Goal: Transaction & Acquisition: Purchase product/service

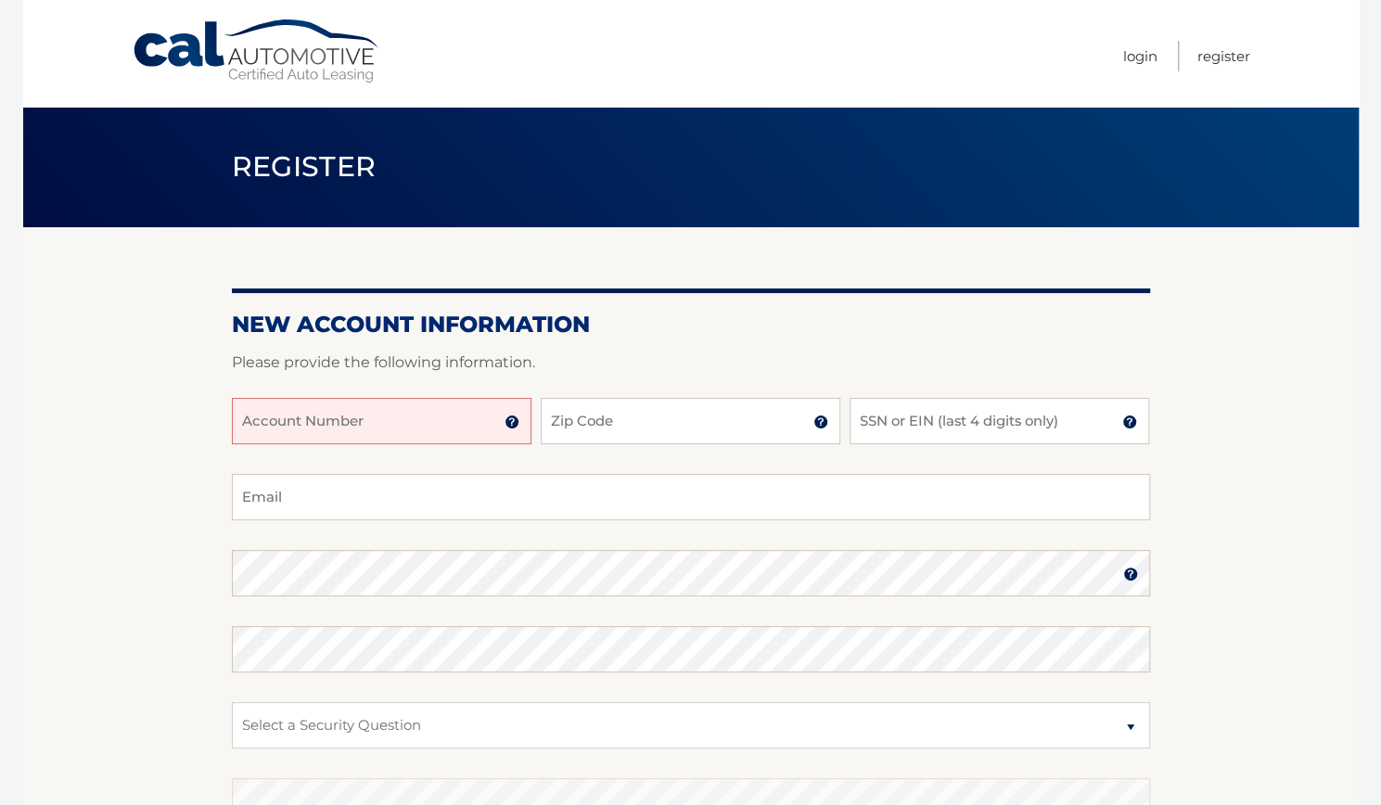
click at [354, 431] on input "Account Number" at bounding box center [382, 421] width 300 height 46
click at [1144, 64] on link "Login" at bounding box center [1140, 56] width 34 height 31
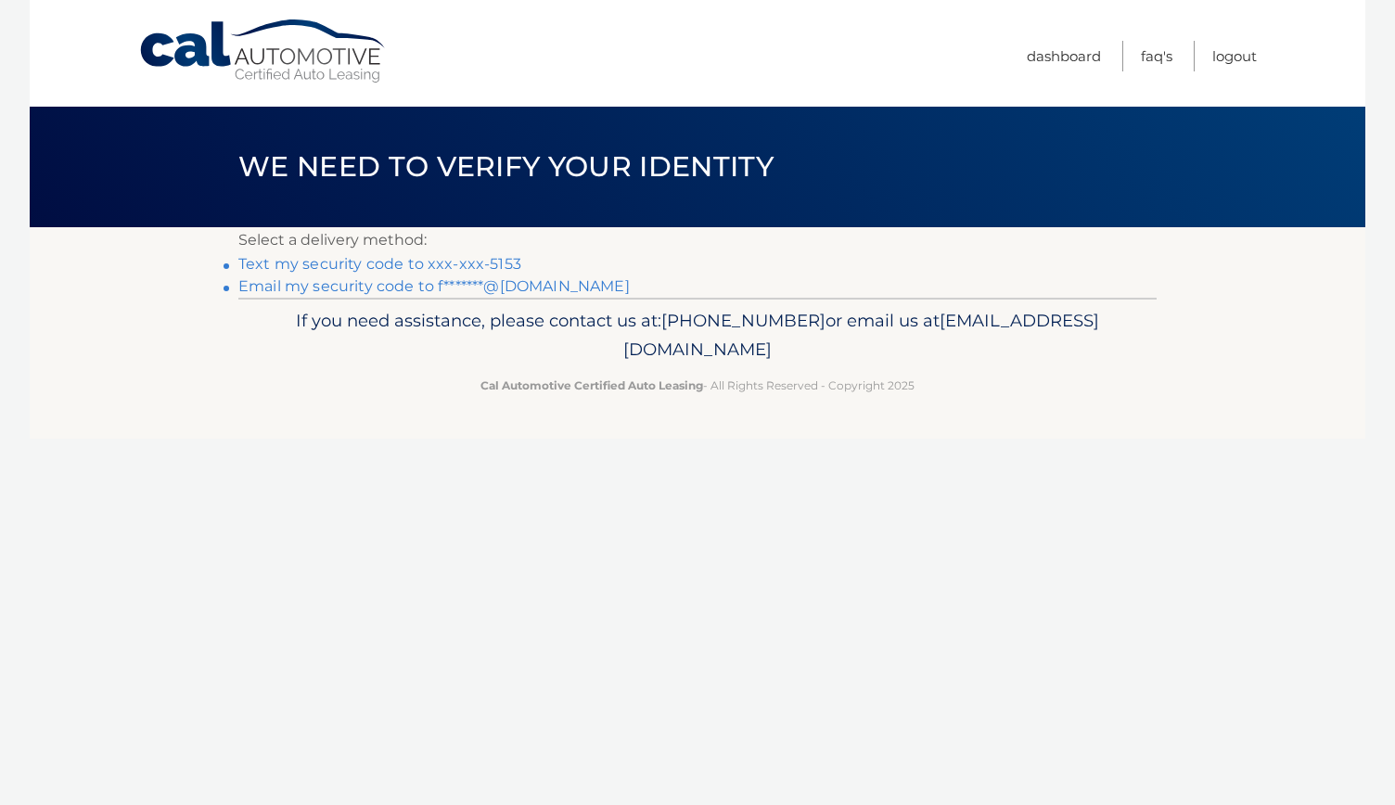
click at [473, 261] on link "Text my security code to xxx-xxx-5153" at bounding box center [379, 264] width 283 height 18
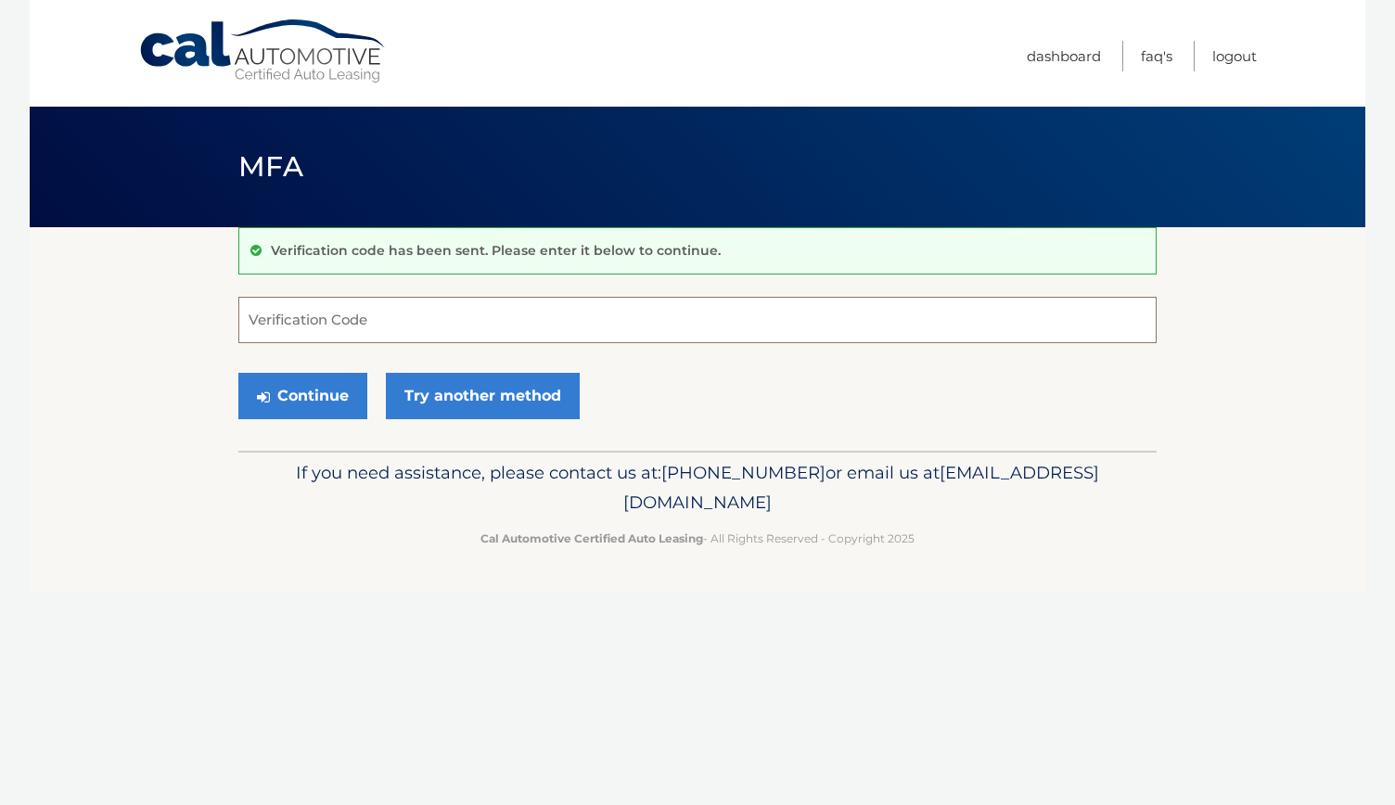
click at [391, 309] on input "Verification Code" at bounding box center [697, 320] width 918 height 46
type input "918611"
click at [284, 381] on button "Continue" at bounding box center [302, 396] width 129 height 46
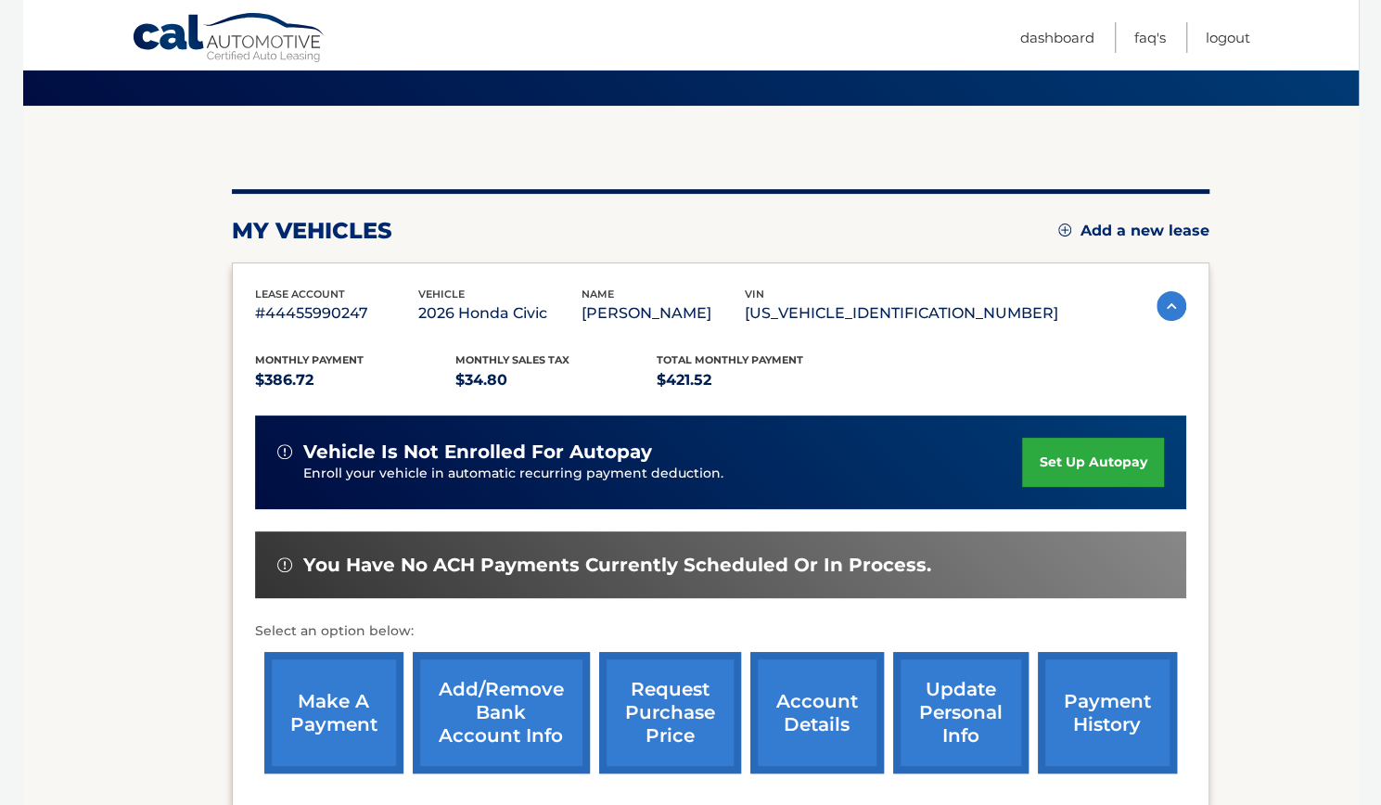
scroll to position [126, 0]
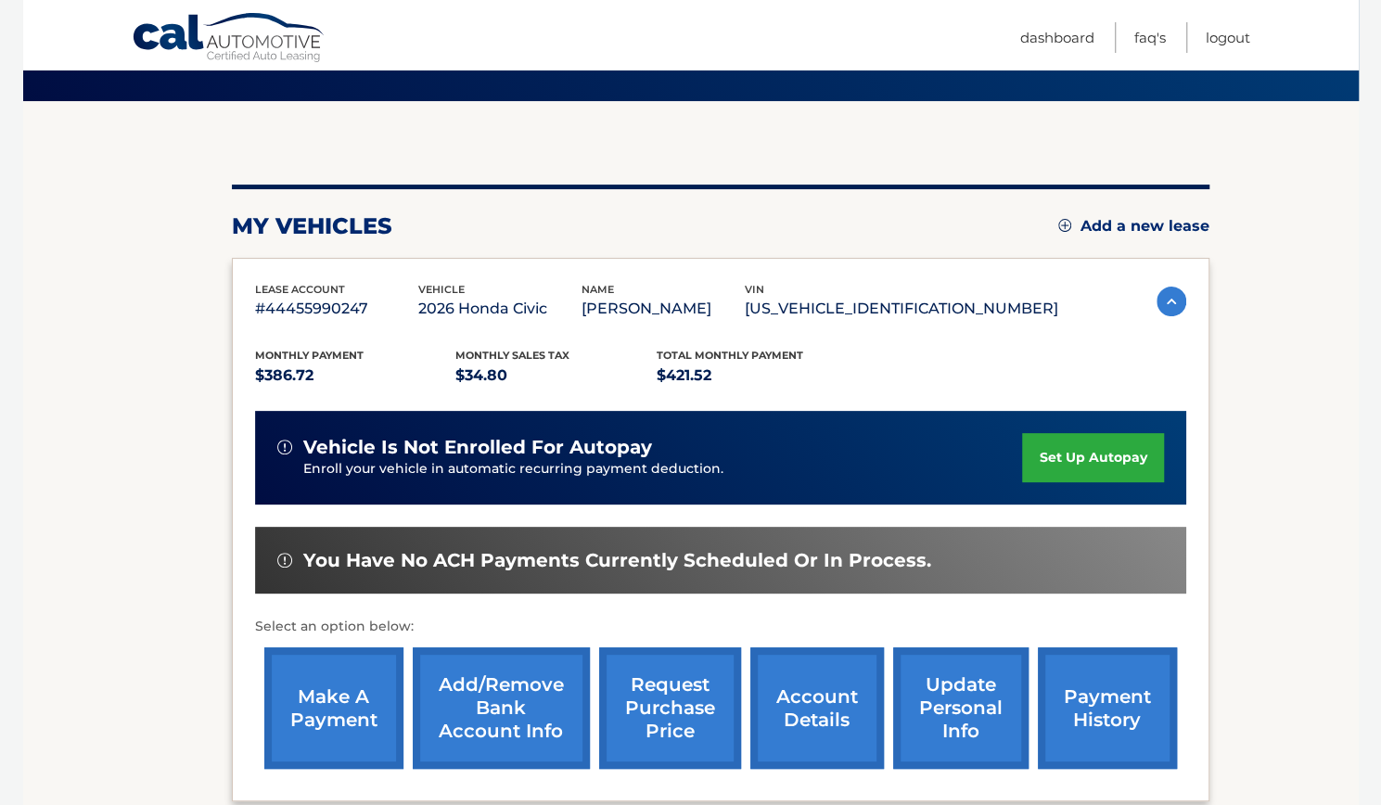
click at [1103, 450] on link "set up autopay" at bounding box center [1092, 457] width 141 height 49
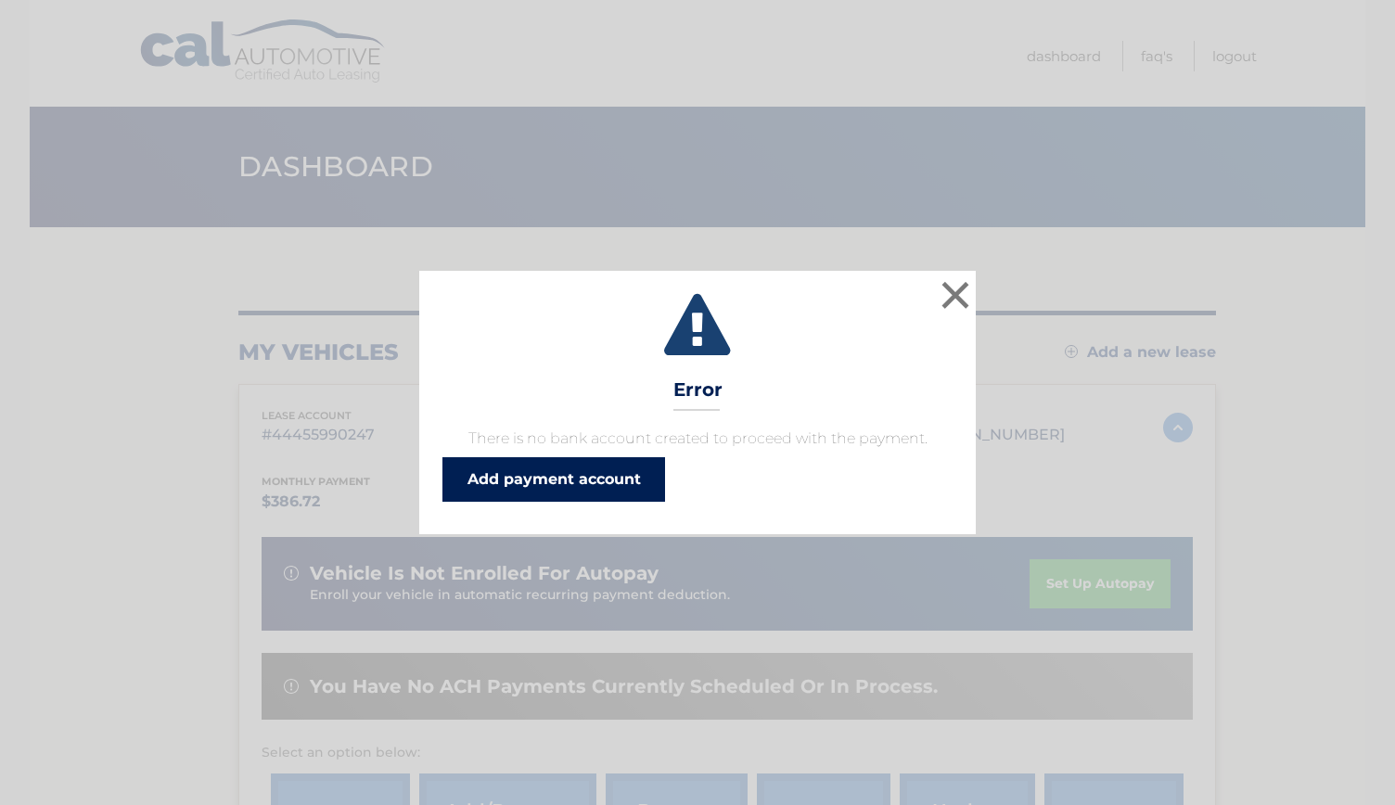
click at [498, 477] on link "Add payment account" at bounding box center [553, 479] width 223 height 45
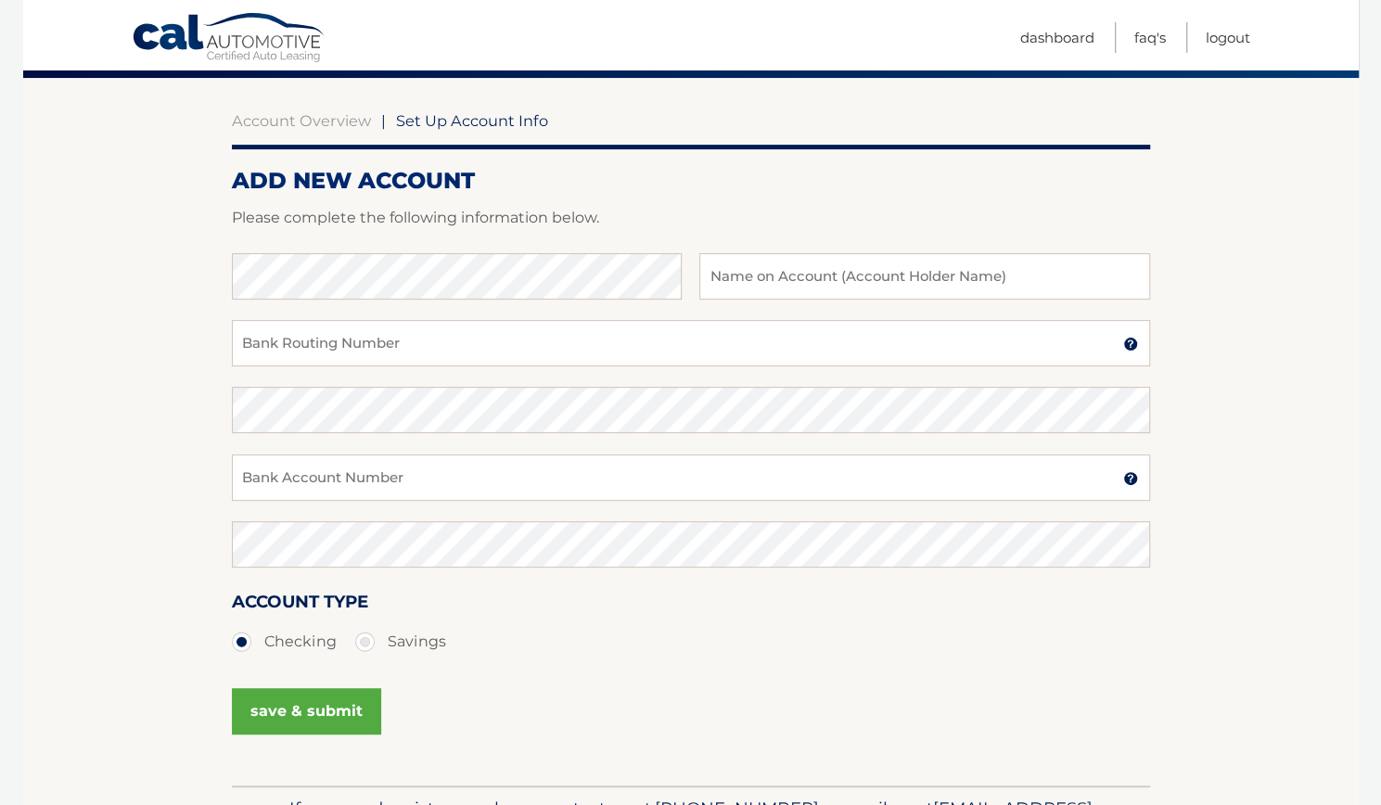
scroll to position [143, 0]
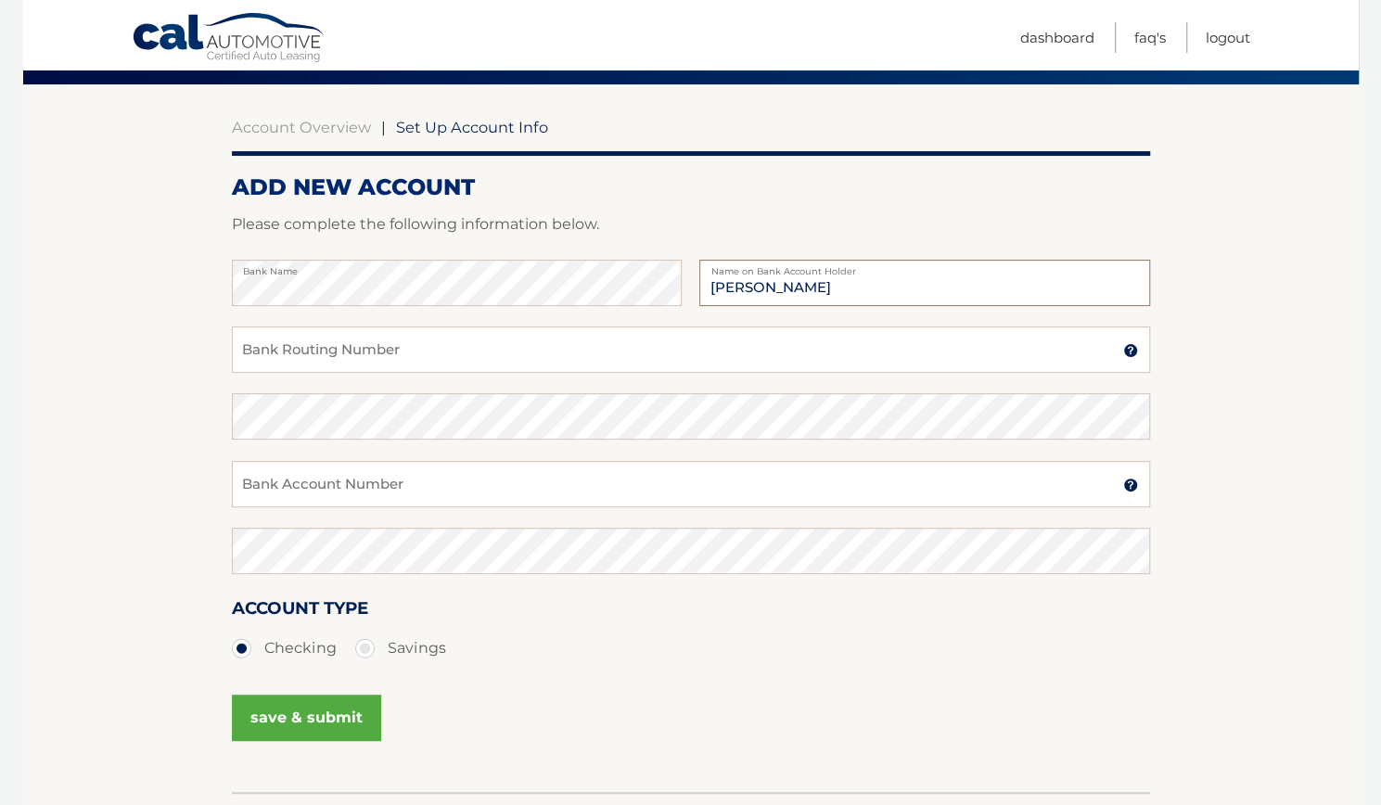
type input "Timothy Stearns"
click at [258, 357] on input "Bank Routing Number" at bounding box center [691, 349] width 918 height 46
type input "036001808"
type input "0374692142"
click at [324, 721] on button "save & submit" at bounding box center [306, 718] width 149 height 46
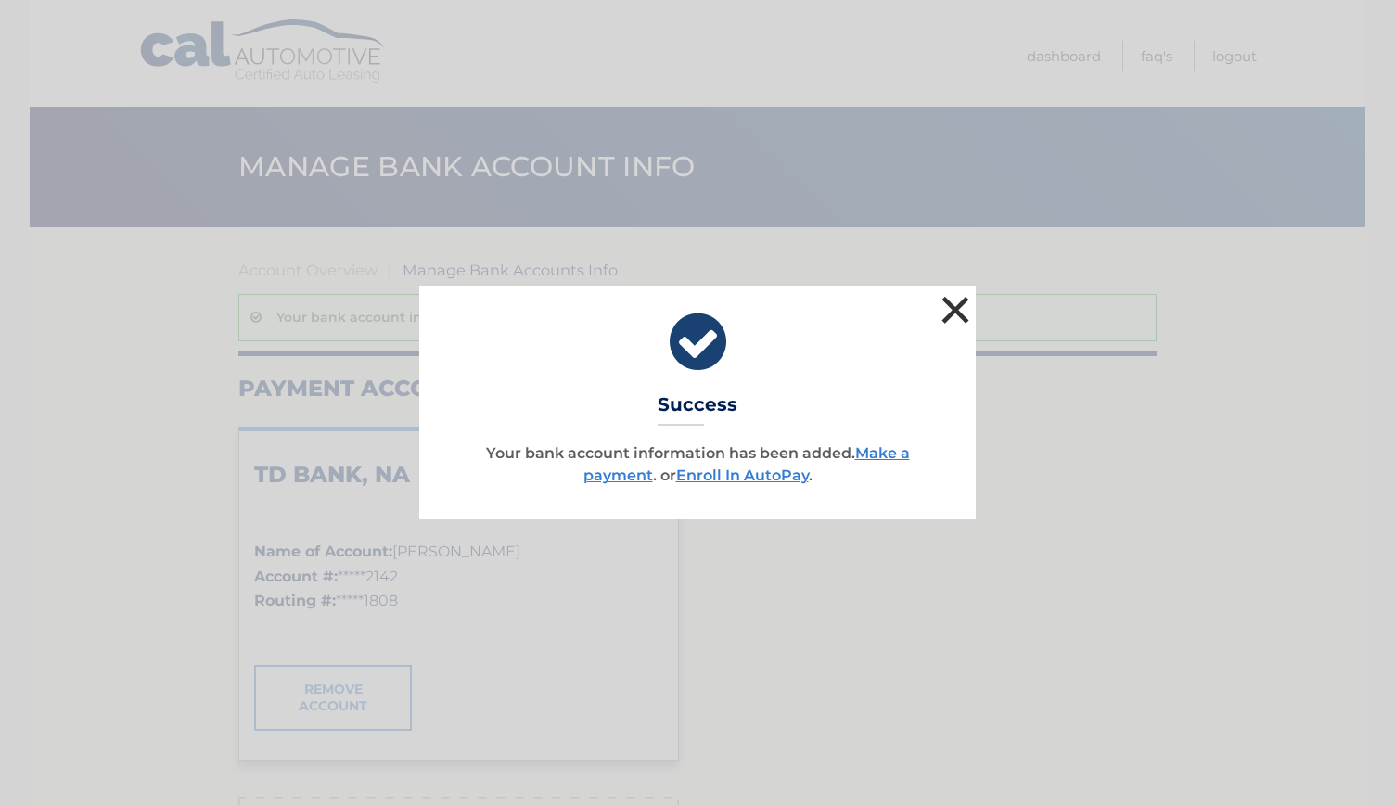
click at [946, 315] on button "×" at bounding box center [955, 309] width 37 height 37
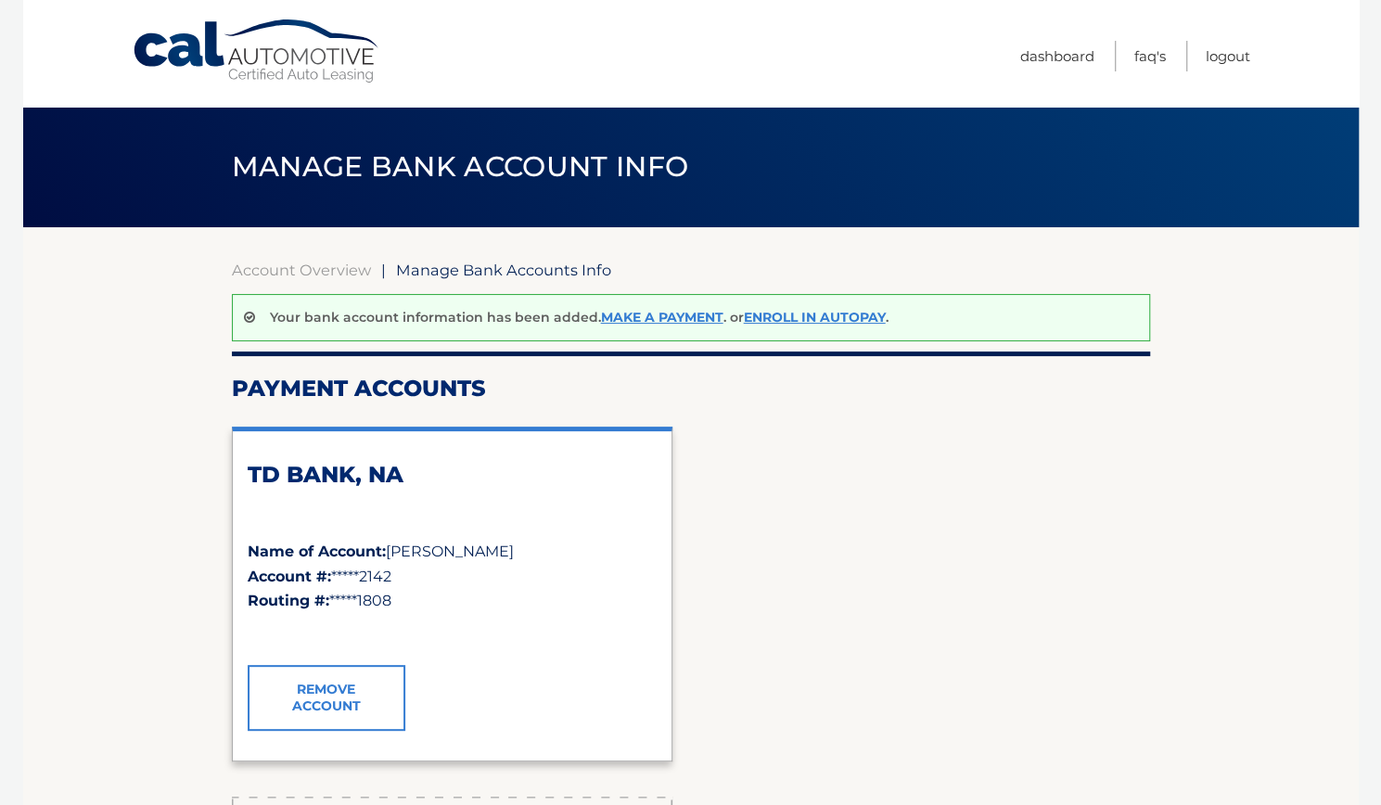
scroll to position [6, 0]
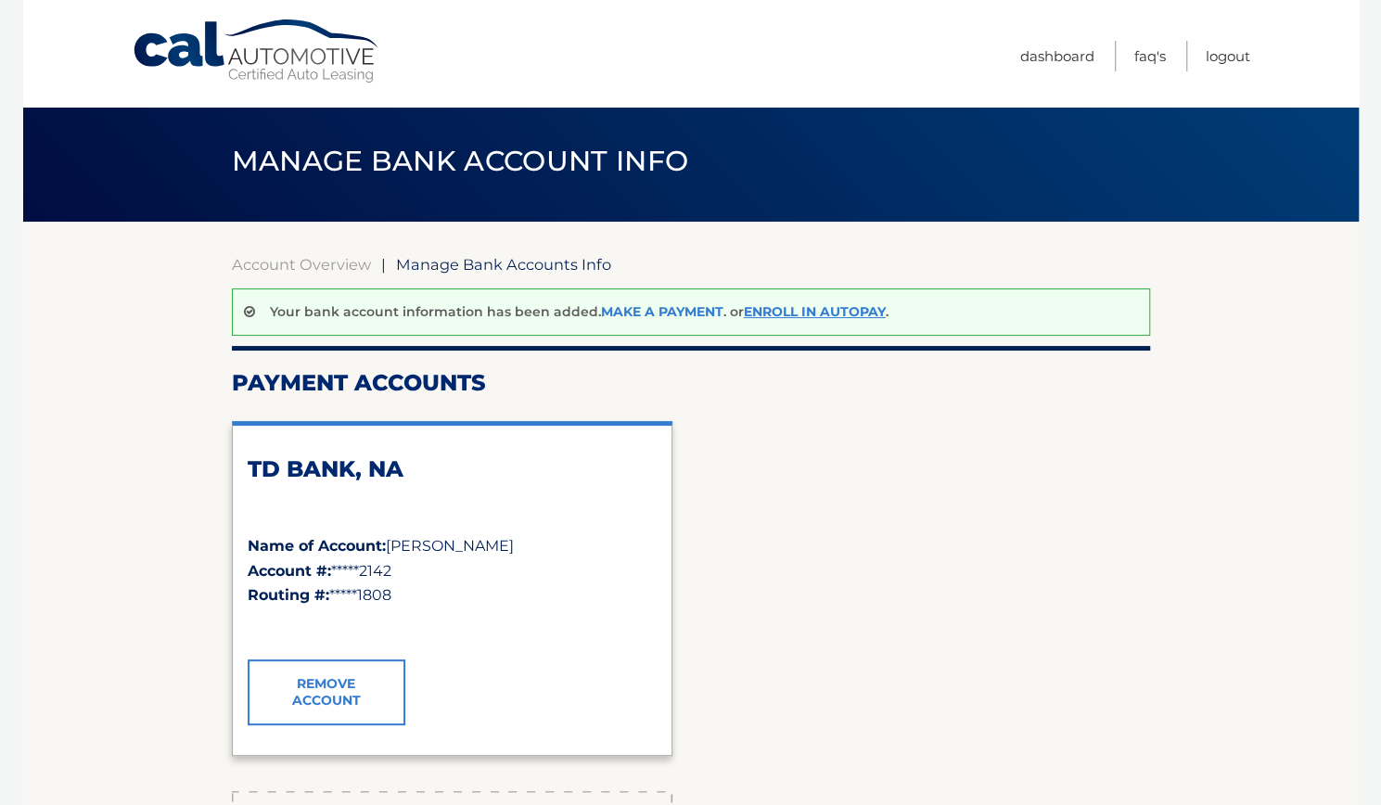
click at [638, 312] on link "Make a payment" at bounding box center [662, 311] width 122 height 17
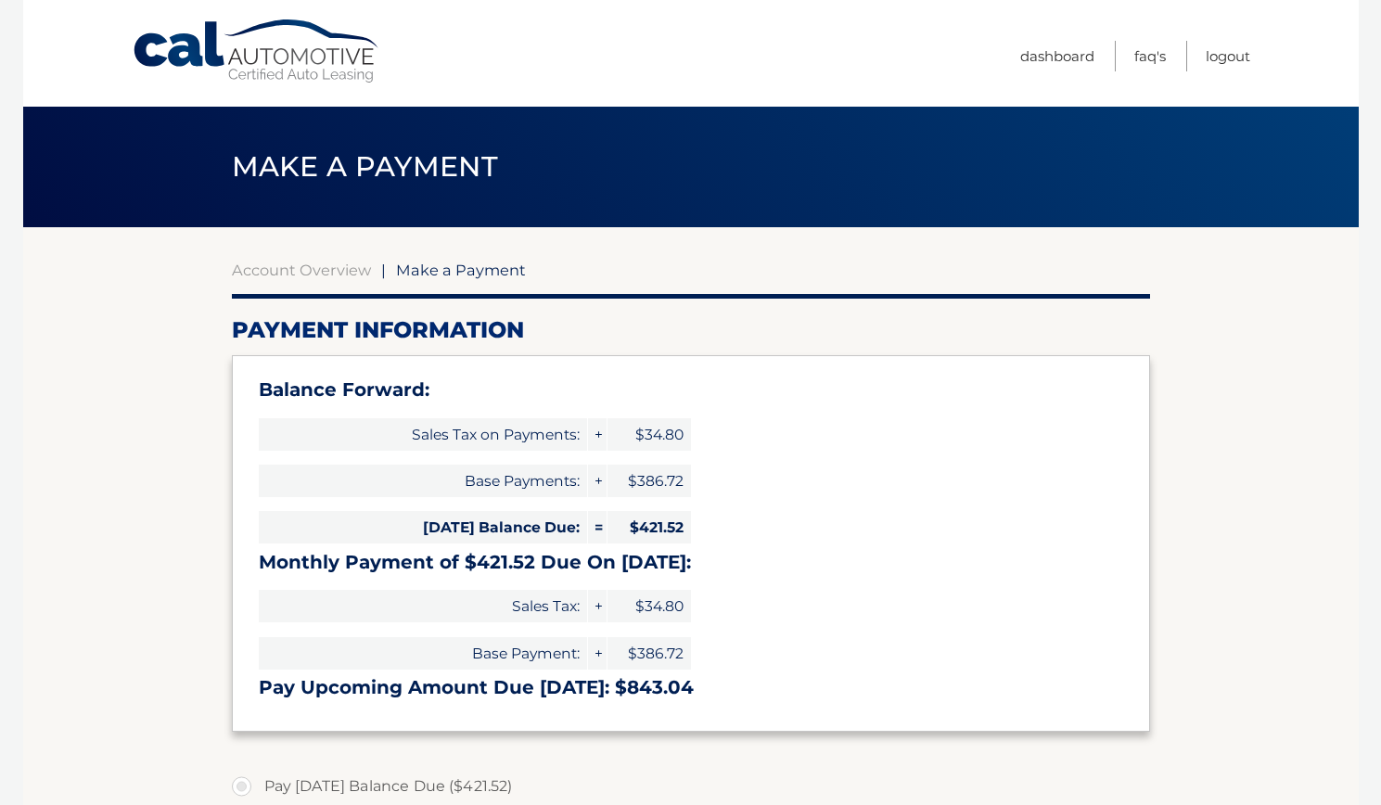
select select "Y2E2MTI3ZDItMmFmNy00ZmNkLWIyZmUtY2Q1NjExZTZkNzRm"
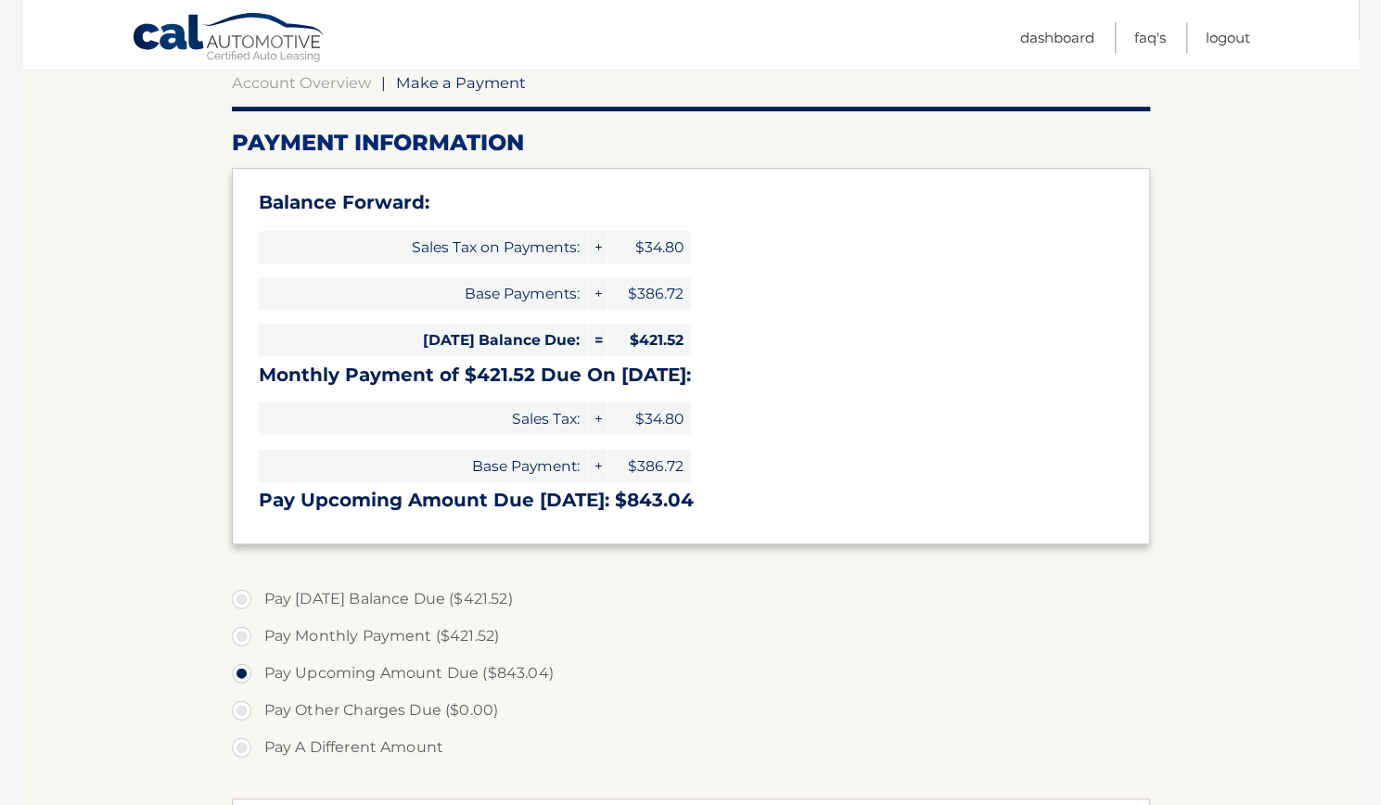
scroll to position [188, 0]
click at [250, 592] on label "Pay [DATE] Balance Due ($421.52)" at bounding box center [691, 598] width 918 height 37
click at [250, 592] on input "Pay [DATE] Balance Due ($421.52)" at bounding box center [248, 595] width 19 height 30
radio input "true"
type input "421.52"
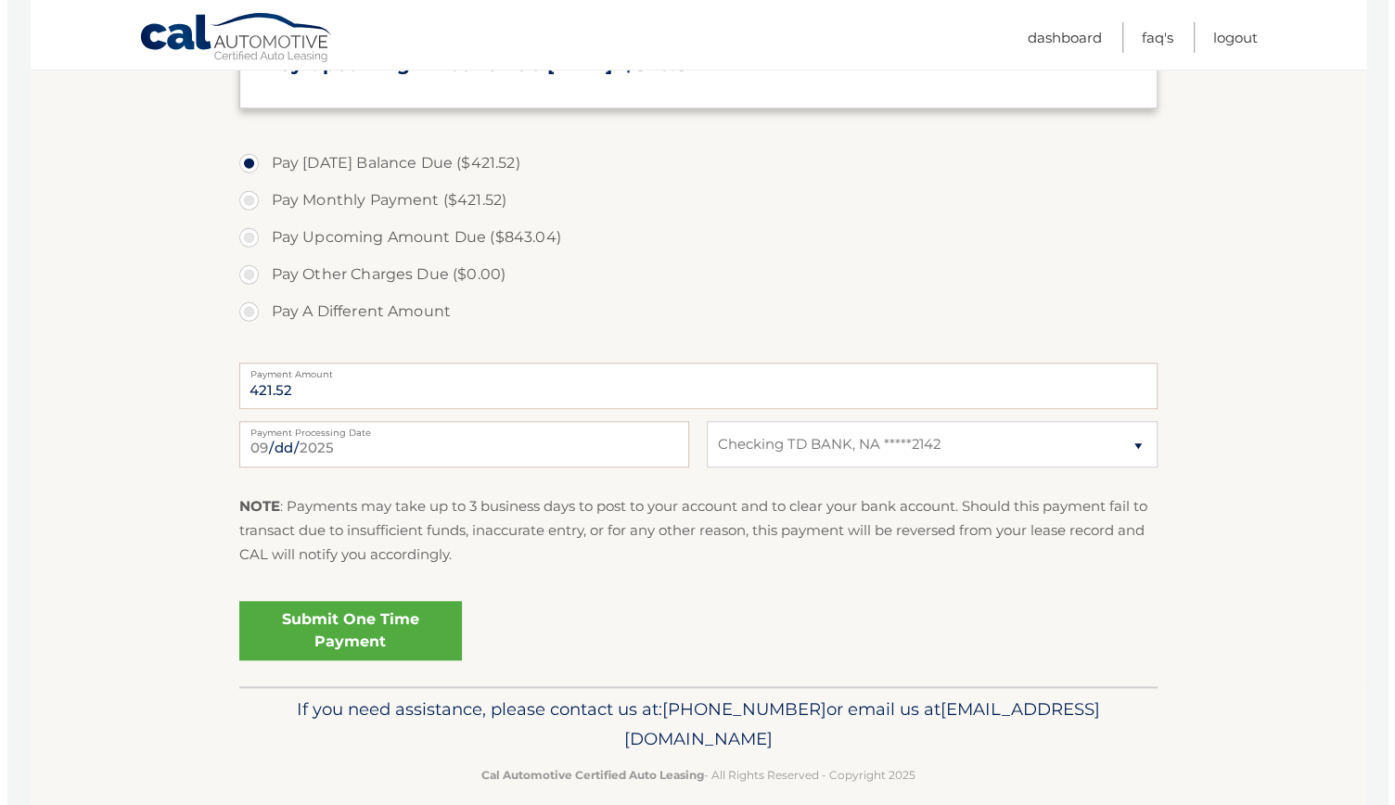
scroll to position [625, 0]
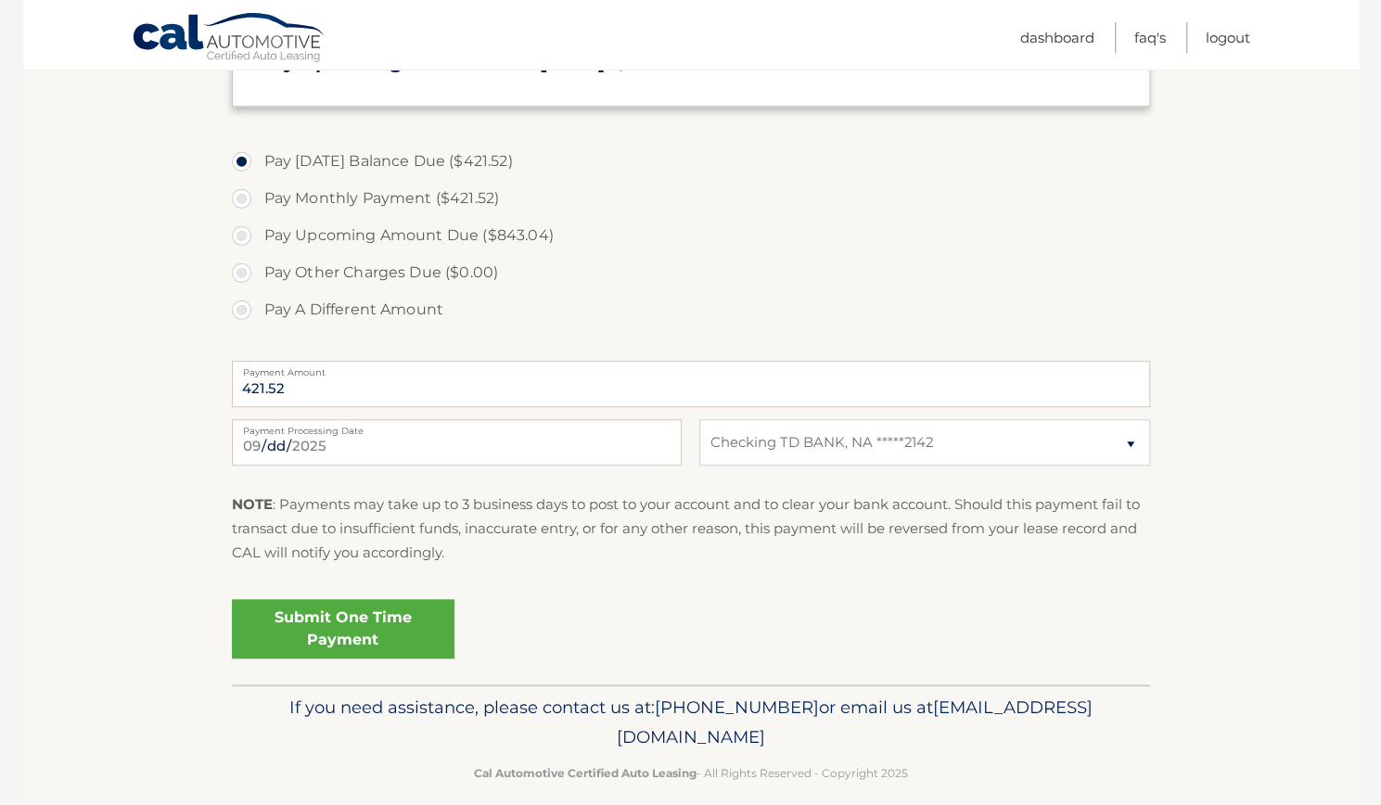
click at [311, 632] on link "Submit One Time Payment" at bounding box center [343, 628] width 223 height 59
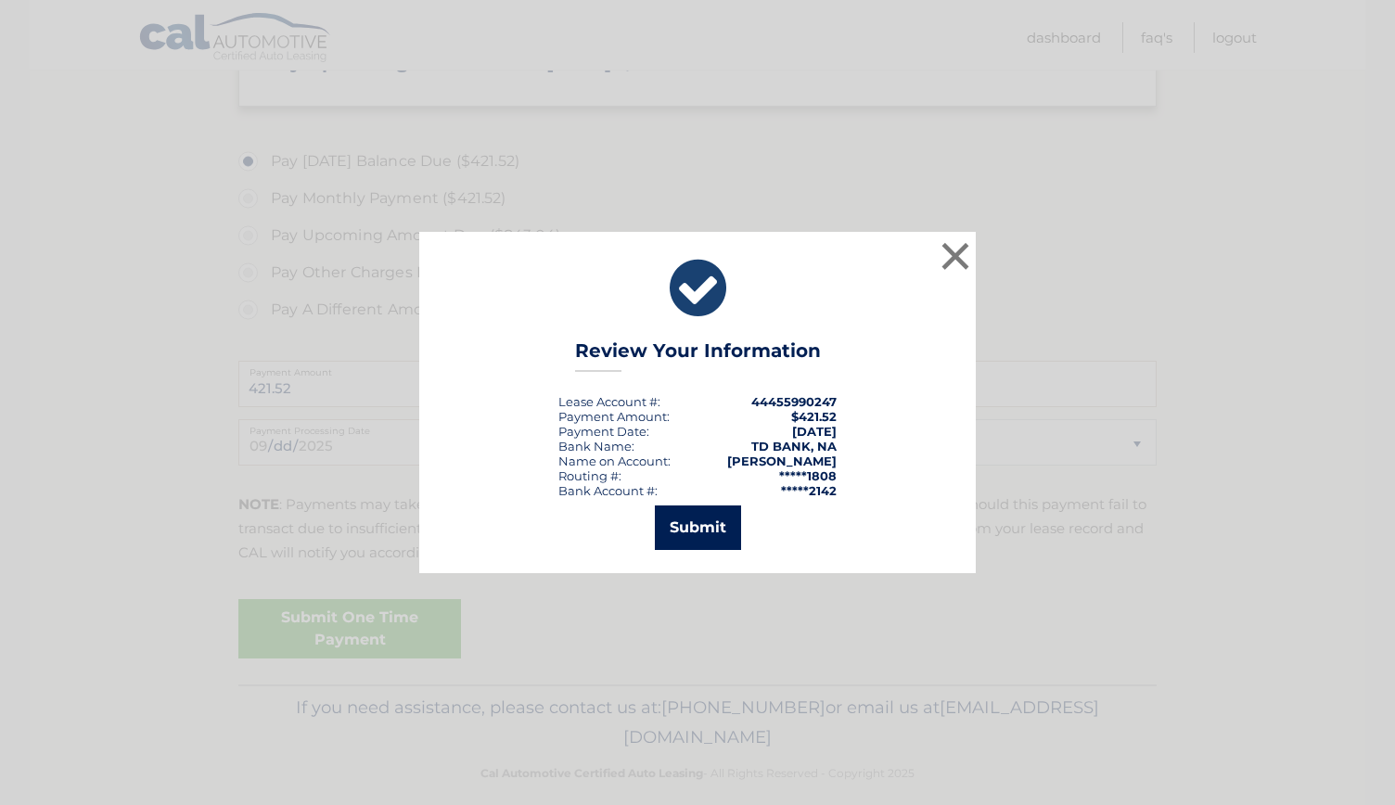
click at [686, 529] on button "Submit" at bounding box center [698, 527] width 86 height 45
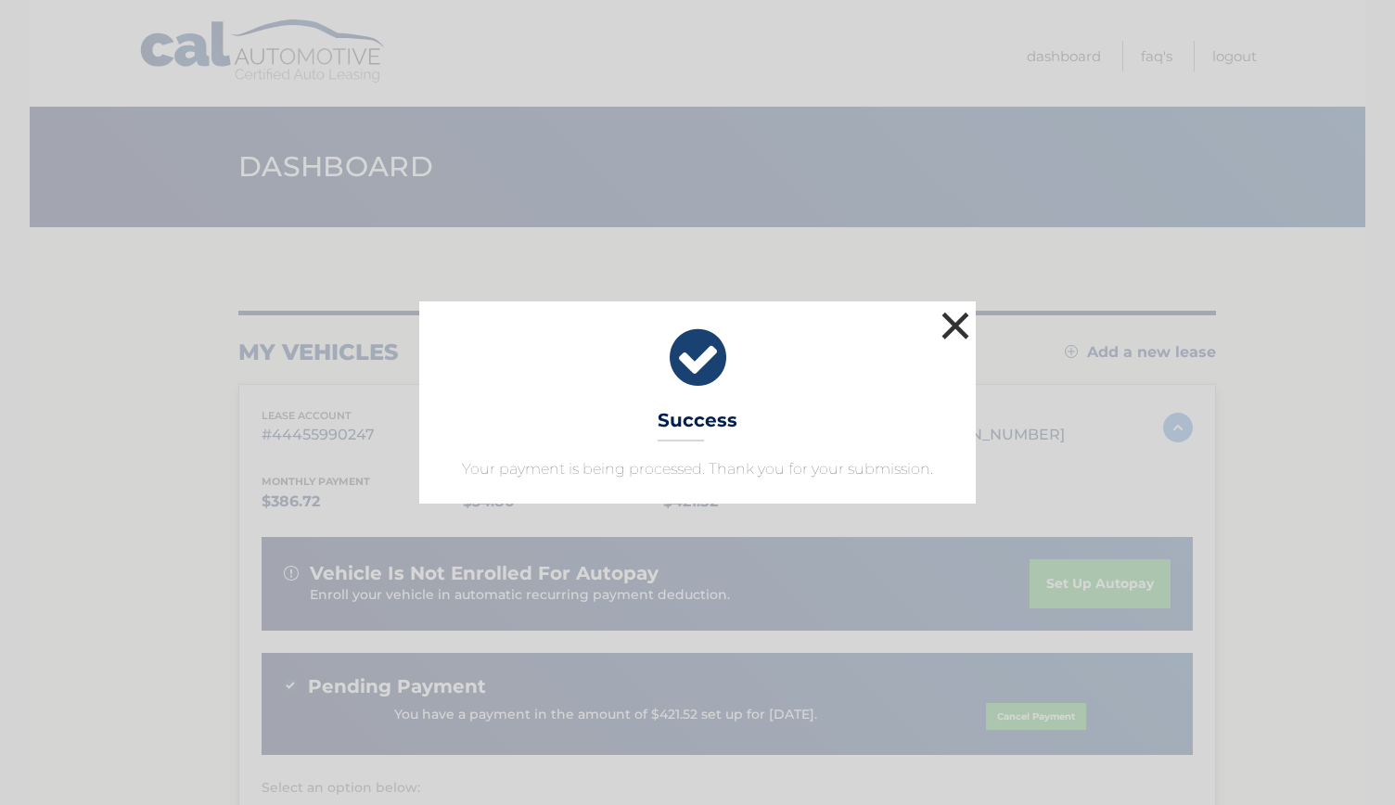
click at [962, 325] on button "×" at bounding box center [955, 325] width 37 height 37
